Goal: Task Accomplishment & Management: Manage account settings

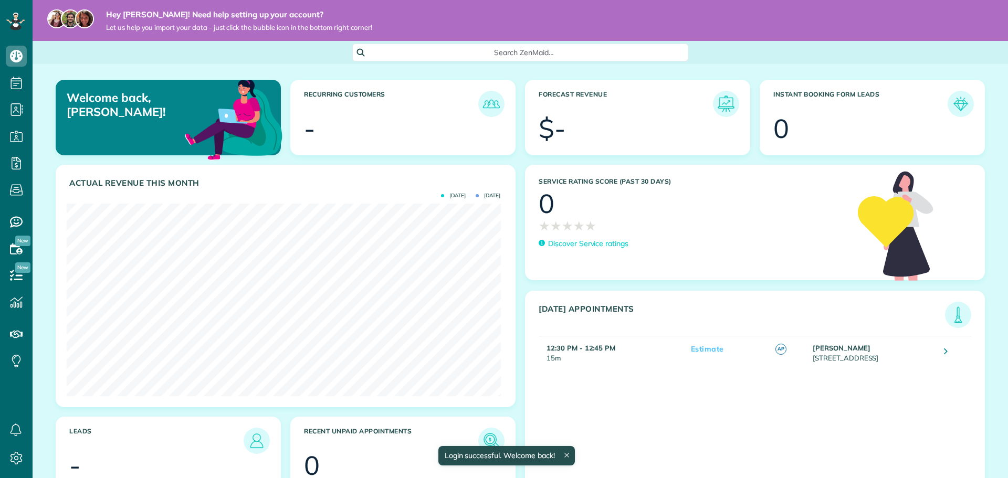
scroll to position [193, 434]
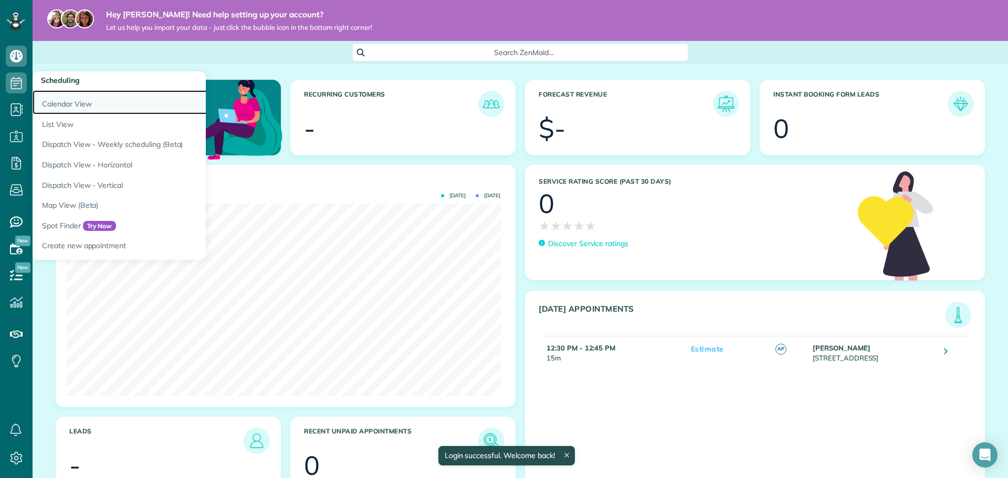
click at [69, 105] on link "Calendar View" at bounding box center [164, 102] width 263 height 24
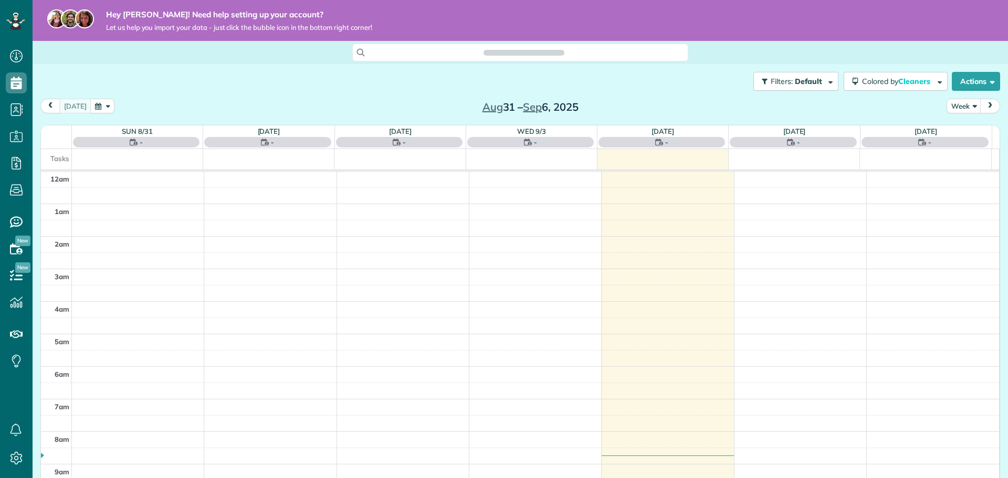
scroll to position [228, 0]
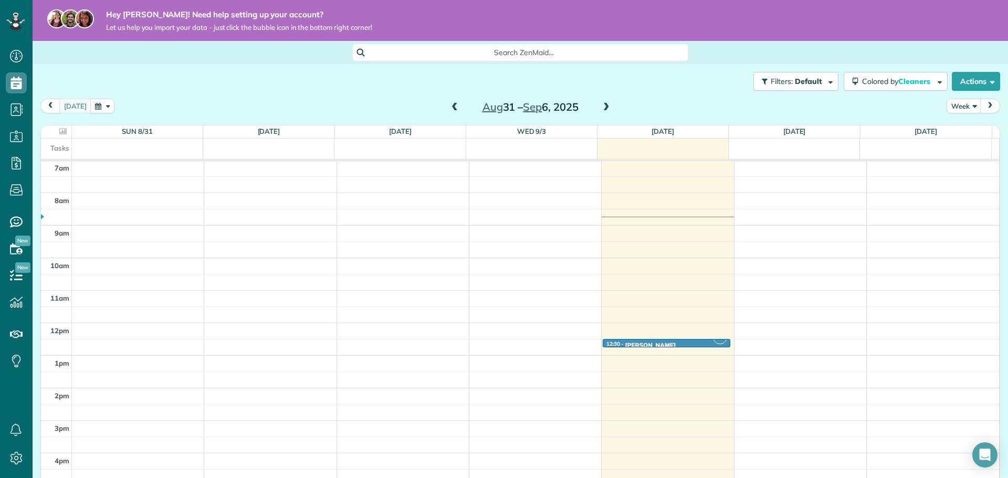
click at [627, 343] on div at bounding box center [666, 345] width 127 height 4
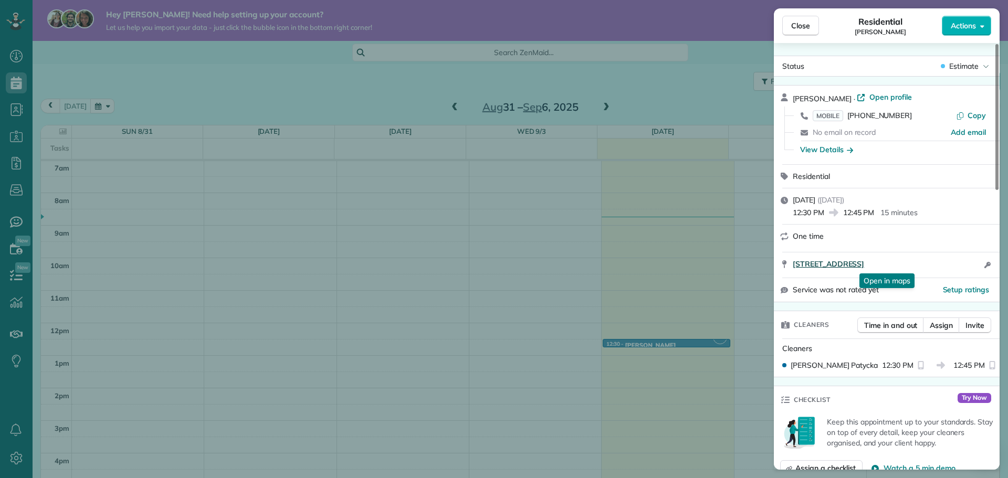
click at [857, 261] on span "[STREET_ADDRESS]" at bounding box center [828, 264] width 71 height 11
click at [160, 126] on div "Close Residential Kate Actions Status Estimate Kate · Open profile MOBILE (630)…" at bounding box center [504, 239] width 1008 height 478
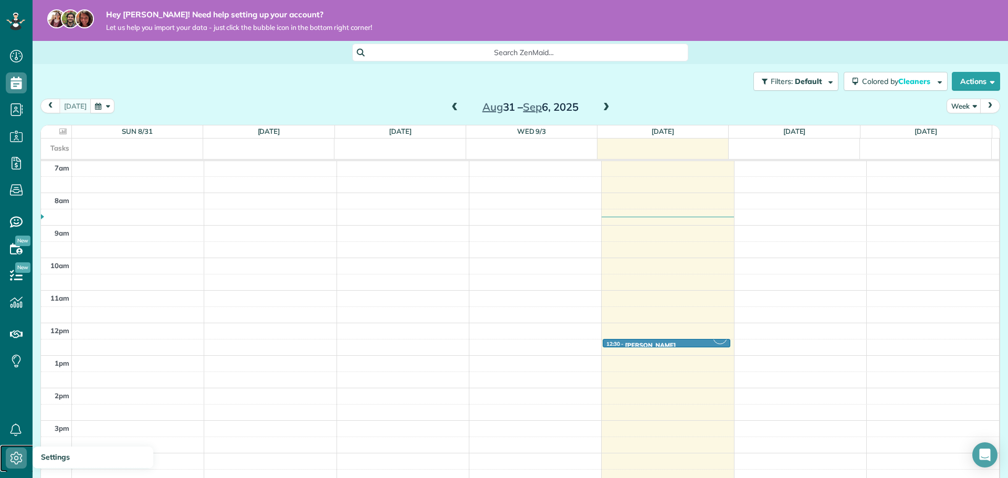
click at [9, 452] on icon at bounding box center [16, 458] width 21 height 21
